Goal: Task Accomplishment & Management: Use online tool/utility

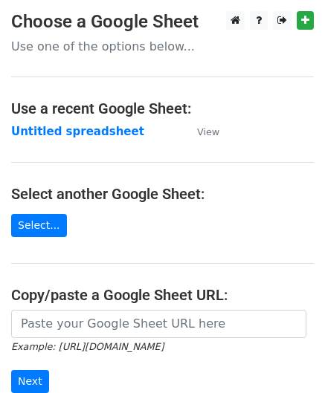
scroll to position [127, 0]
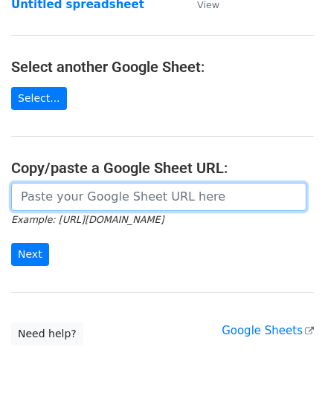
click at [97, 209] on input "url" at bounding box center [158, 197] width 295 height 28
paste input "[URL][DOMAIN_NAME]"
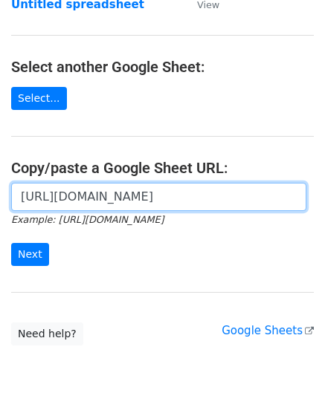
scroll to position [0, 322]
type input "[URL][DOMAIN_NAME]"
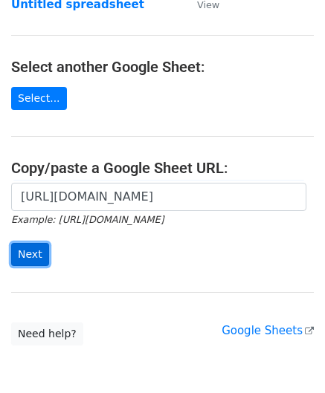
scroll to position [0, 0]
click at [34, 250] on input "Next" at bounding box center [30, 254] width 38 height 23
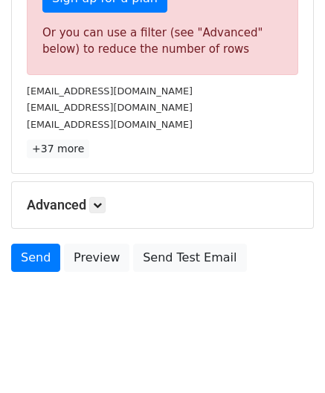
scroll to position [501, 0]
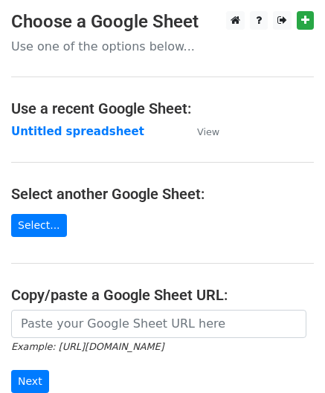
scroll to position [156, 0]
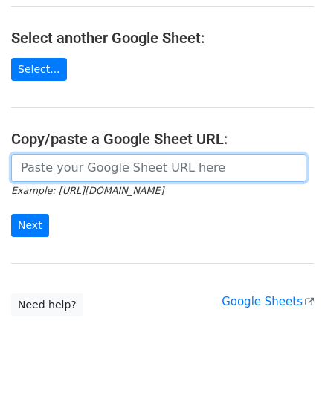
click at [149, 169] on input "url" at bounding box center [158, 168] width 295 height 28
paste input "[URL][DOMAIN_NAME]"
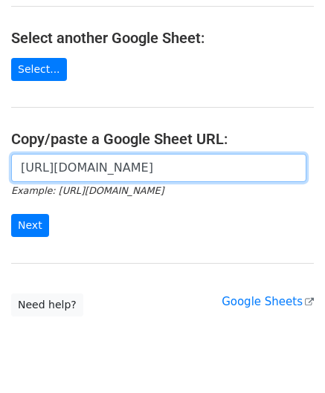
scroll to position [0, 322]
type input "[URL][DOMAIN_NAME]"
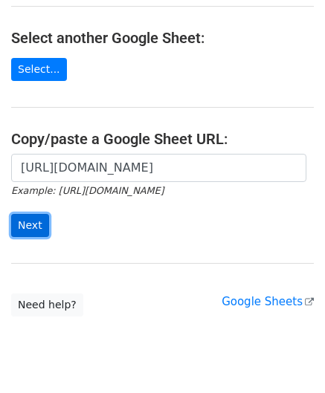
scroll to position [0, 0]
click at [36, 225] on input "Next" at bounding box center [30, 225] width 38 height 23
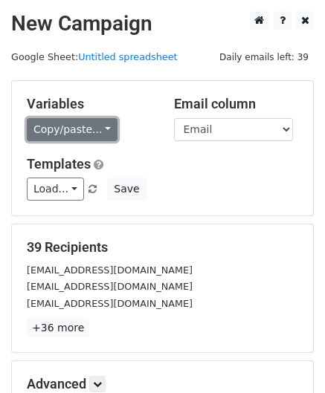
click at [62, 139] on link "Copy/paste..." at bounding box center [72, 129] width 91 height 23
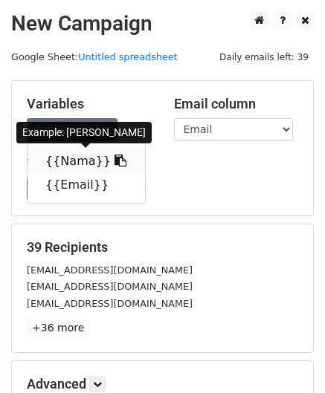
click at [75, 167] on link "{{Nama}}" at bounding box center [85, 161] width 117 height 24
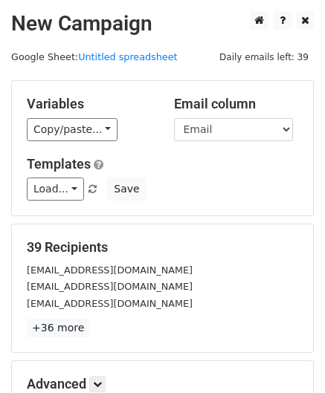
scroll to position [181, 0]
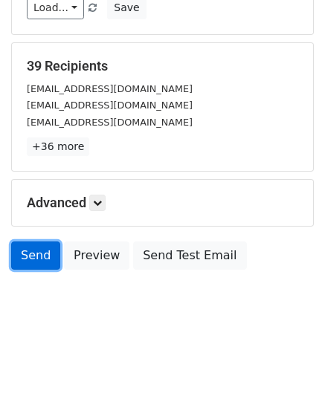
click at [44, 258] on link "Send" at bounding box center [35, 255] width 49 height 28
